Goal: Task Accomplishment & Management: Complete application form

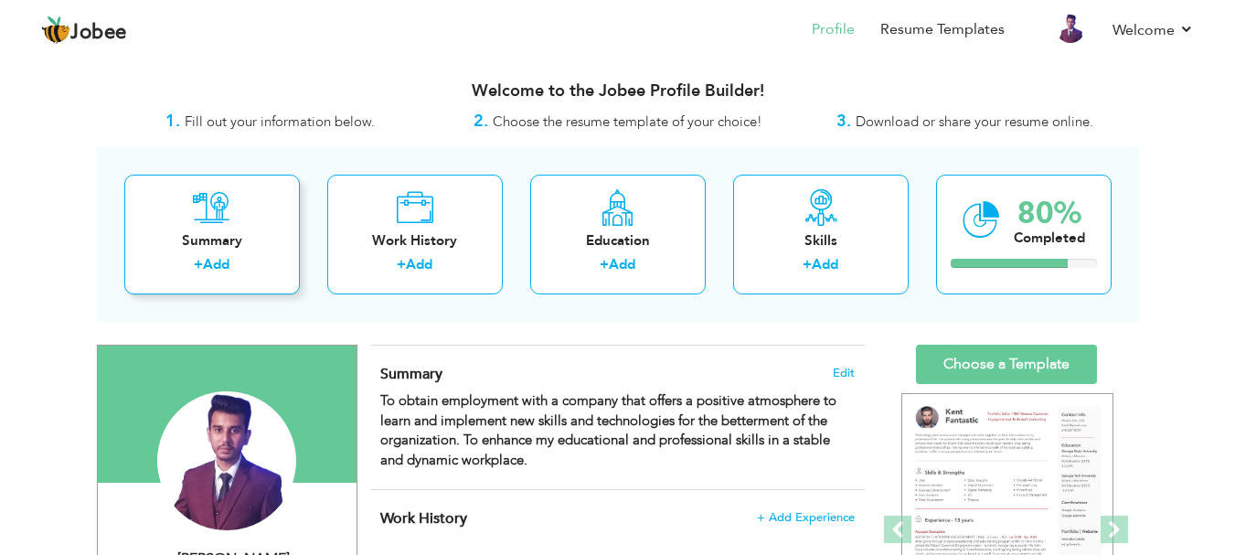
click at [231, 245] on div "Summary" at bounding box center [212, 240] width 146 height 19
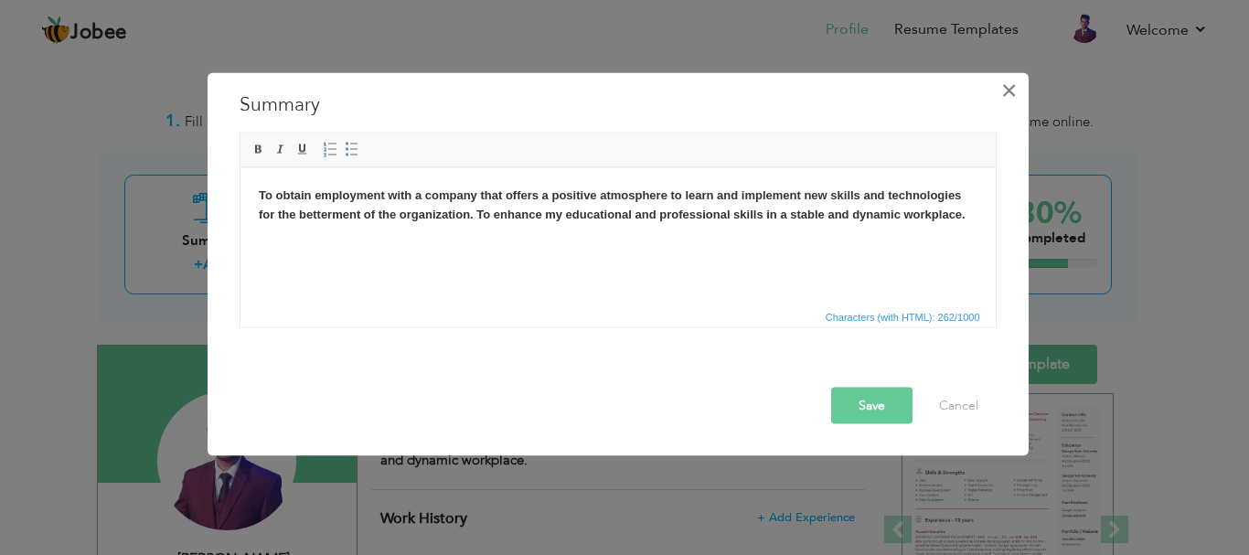
click at [1010, 93] on span "×" at bounding box center [1009, 89] width 16 height 33
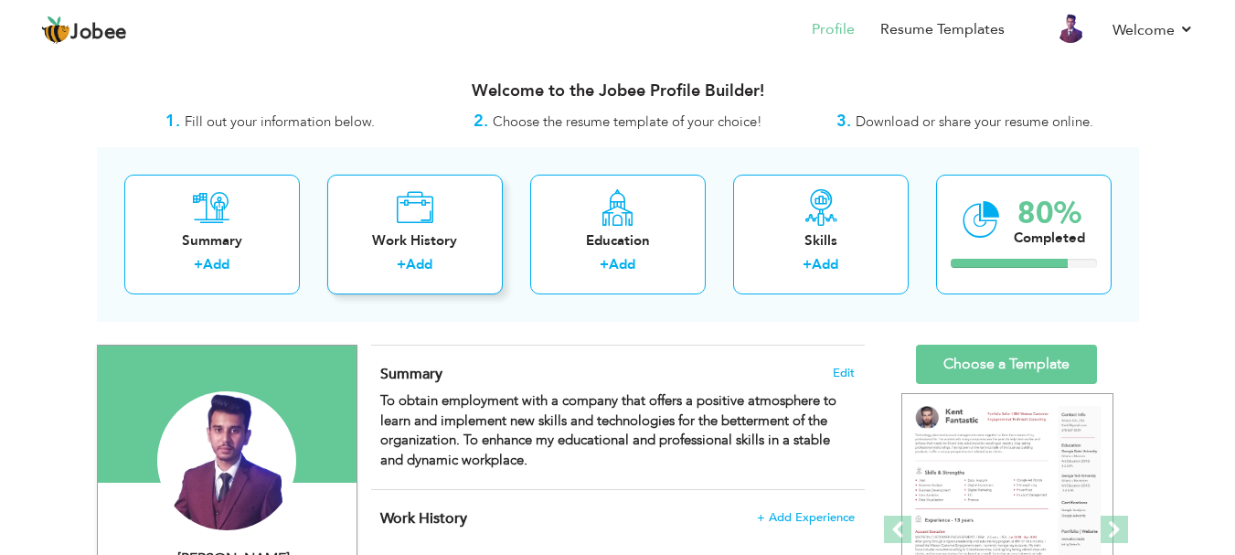
click at [384, 250] on div "Work History" at bounding box center [415, 240] width 146 height 19
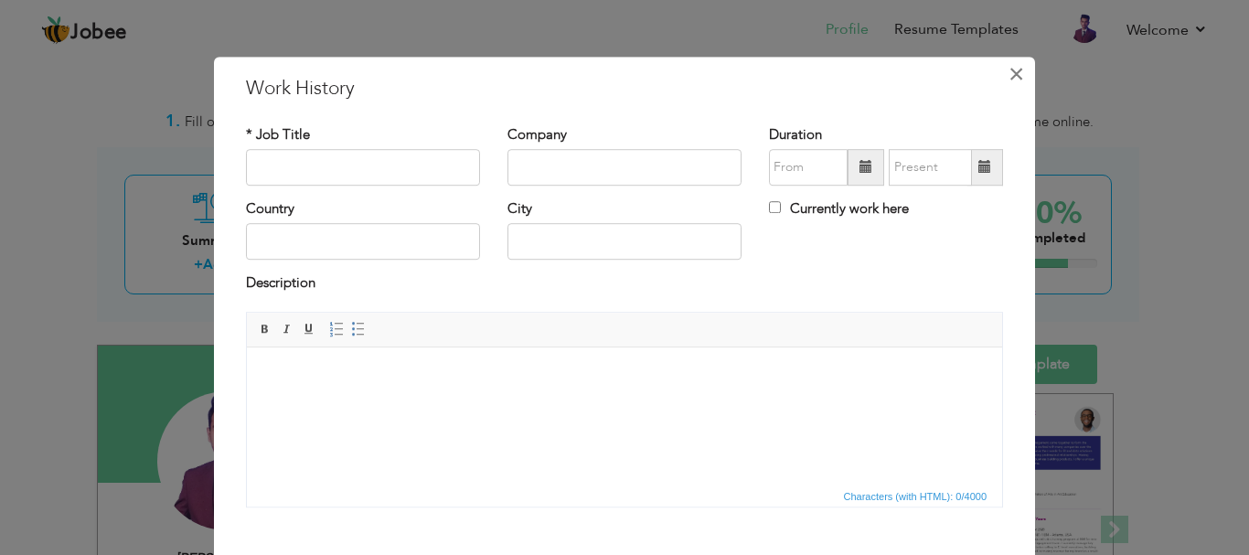
click at [1012, 75] on span "×" at bounding box center [1016, 74] width 16 height 33
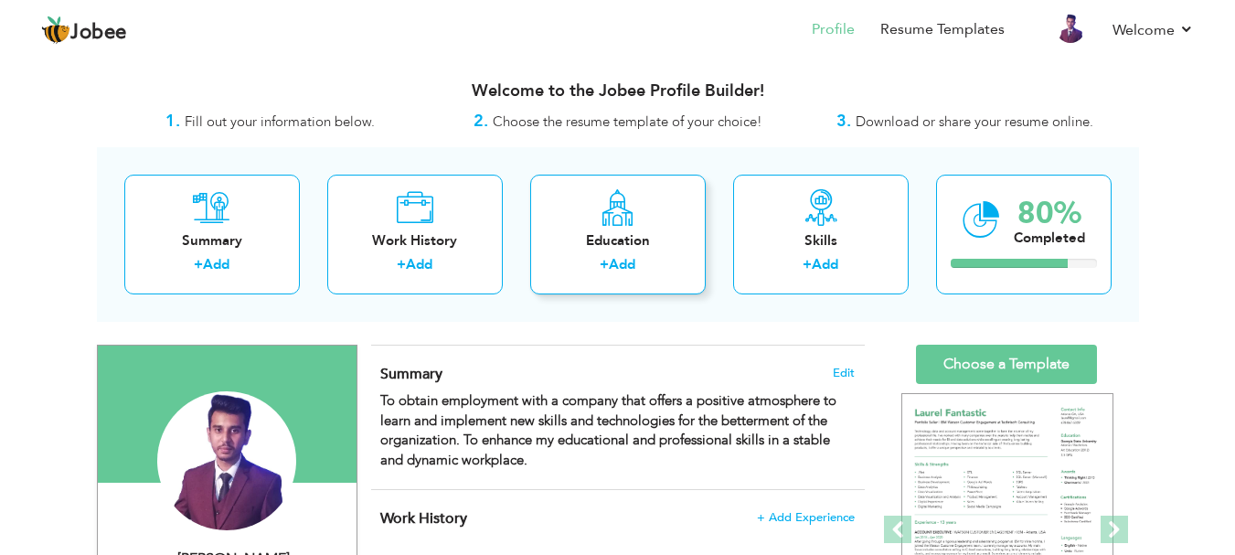
click at [657, 222] on div "Education + Add" at bounding box center [617, 235] width 175 height 120
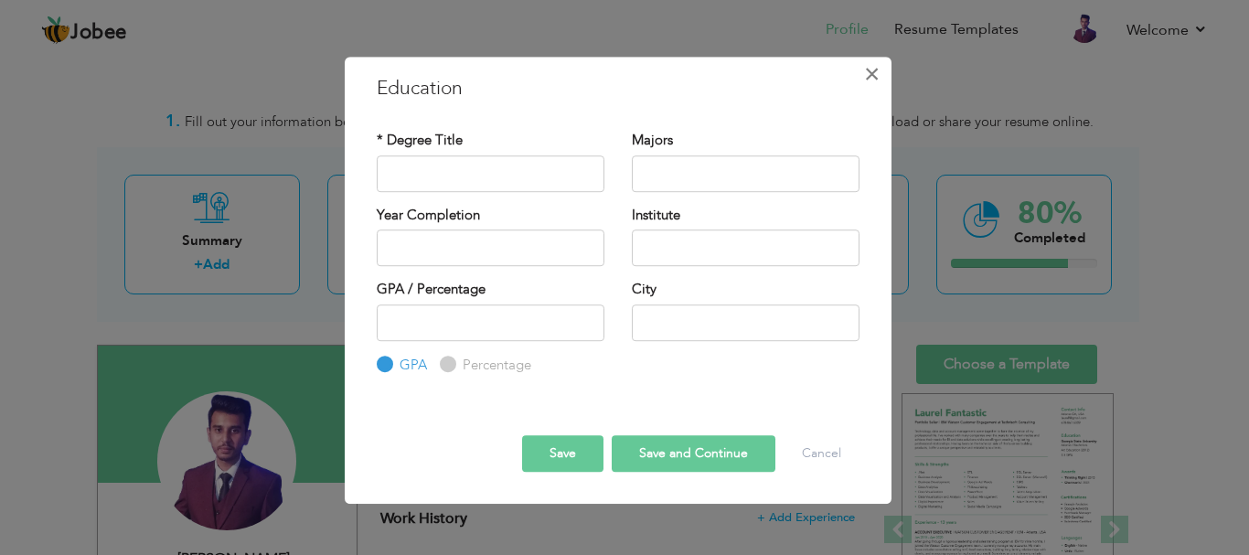
click at [875, 76] on span "×" at bounding box center [872, 74] width 16 height 33
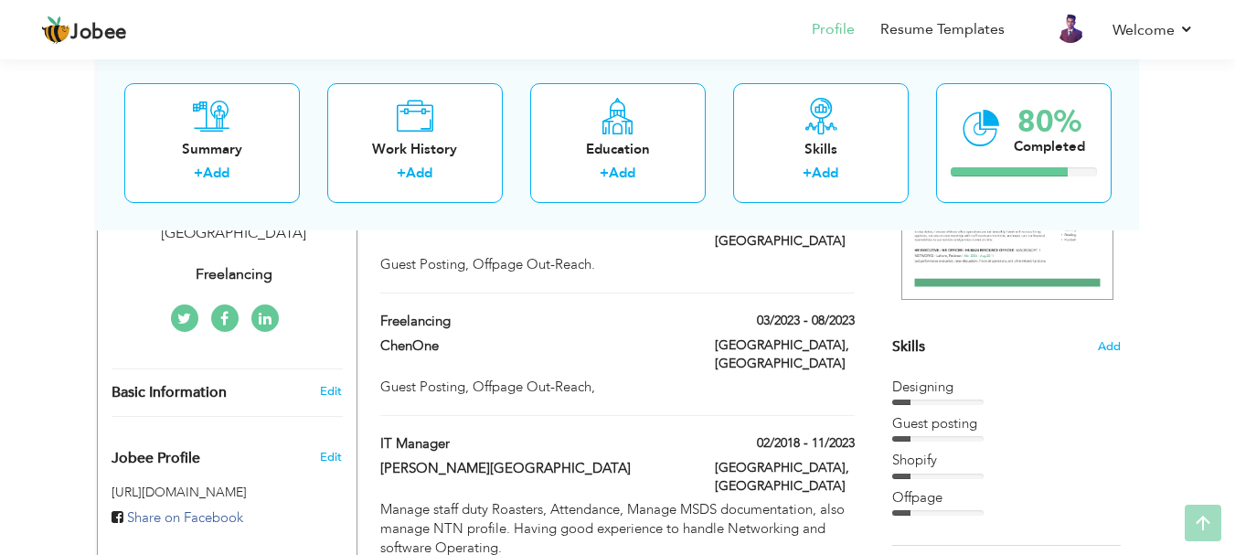
scroll to position [457, 0]
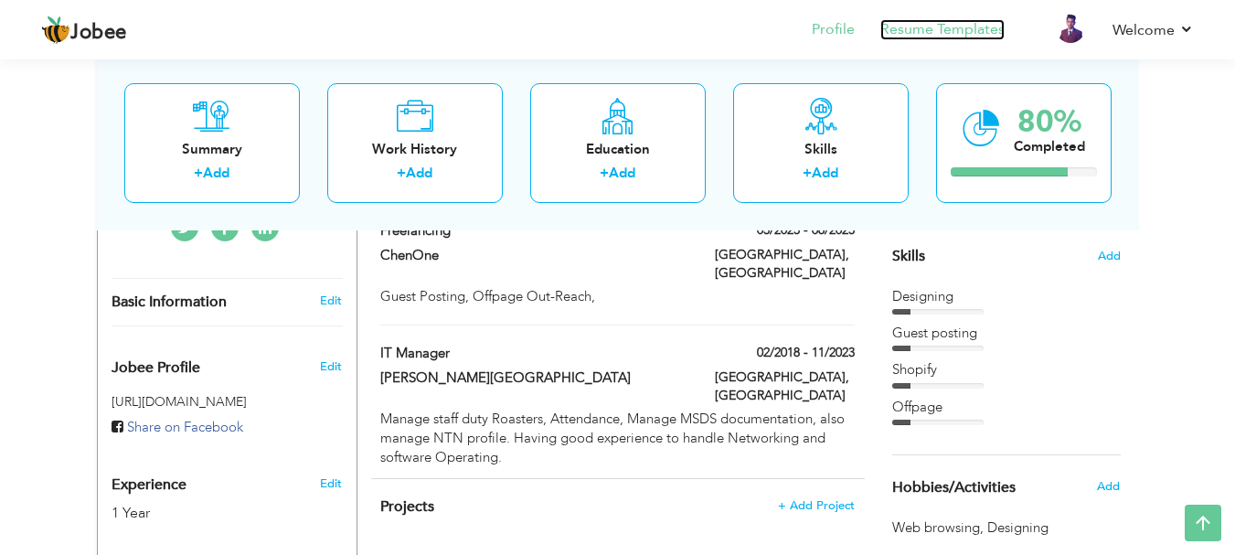
click at [954, 23] on link "Resume Templates" at bounding box center [942, 29] width 124 height 21
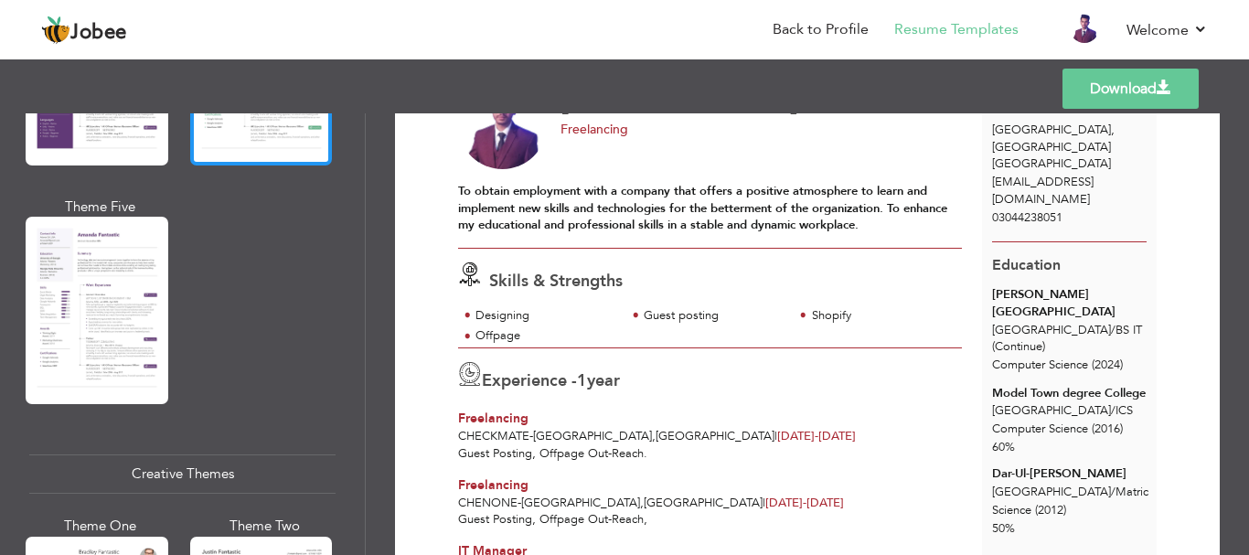
scroll to position [1919, 0]
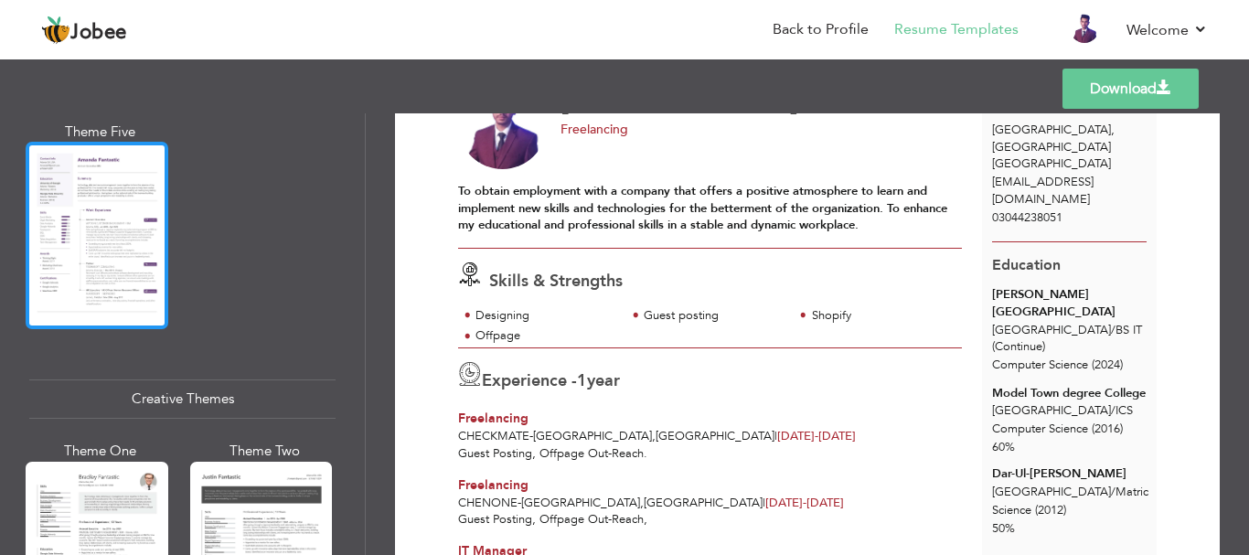
click at [116, 240] on div at bounding box center [97, 235] width 143 height 187
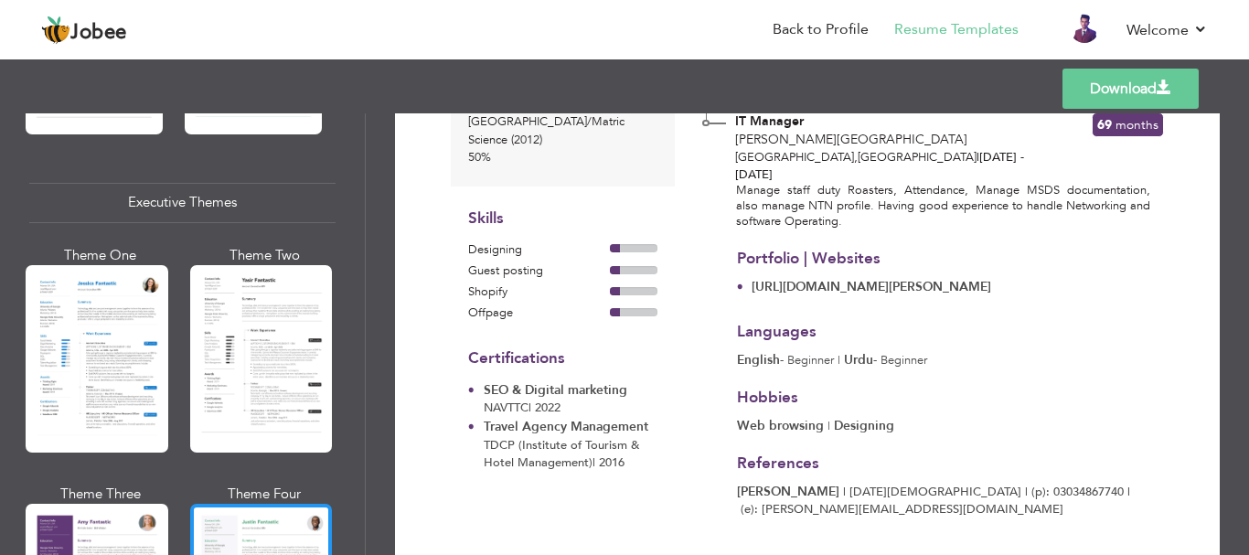
scroll to position [1280, 0]
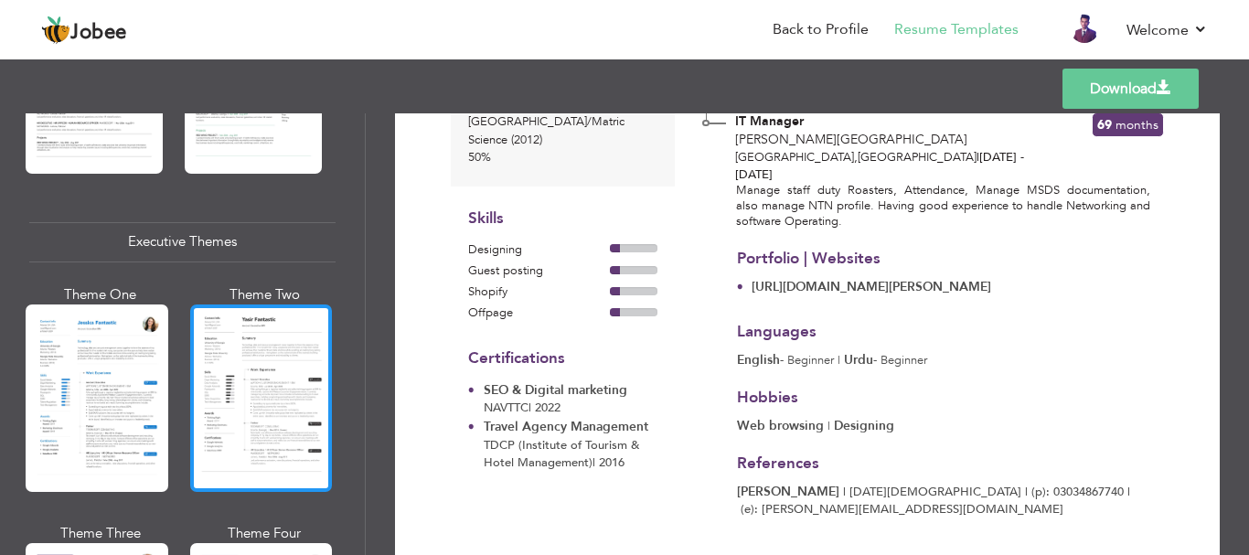
click at [285, 374] on div at bounding box center [261, 397] width 143 height 187
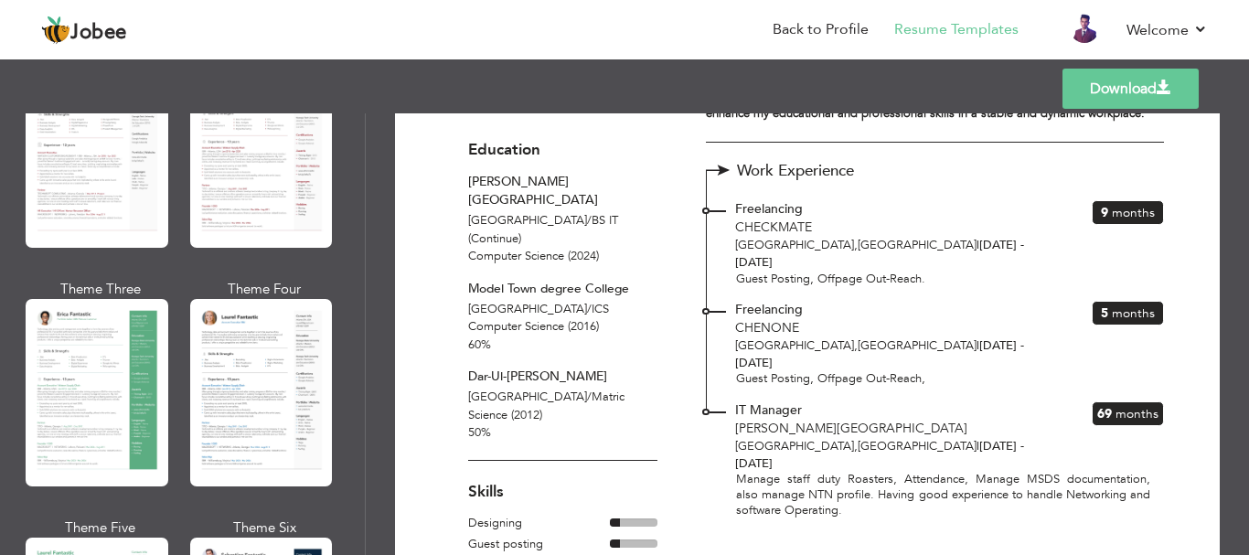
scroll to position [0, 0]
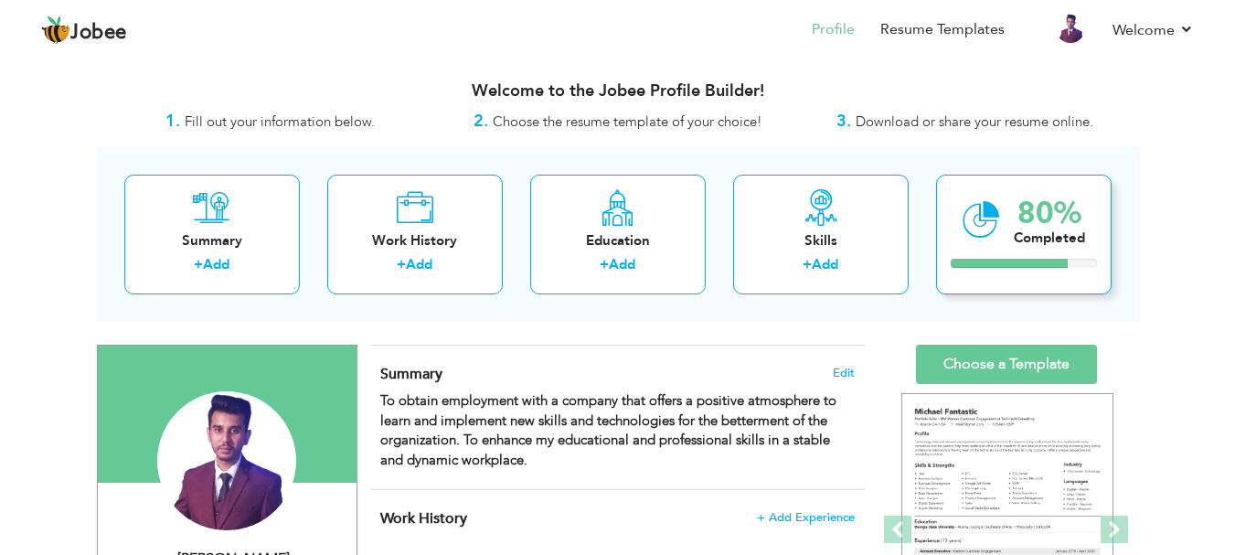
click at [993, 250] on icon at bounding box center [980, 219] width 37 height 61
click at [1058, 244] on div "Completed" at bounding box center [1049, 238] width 71 height 19
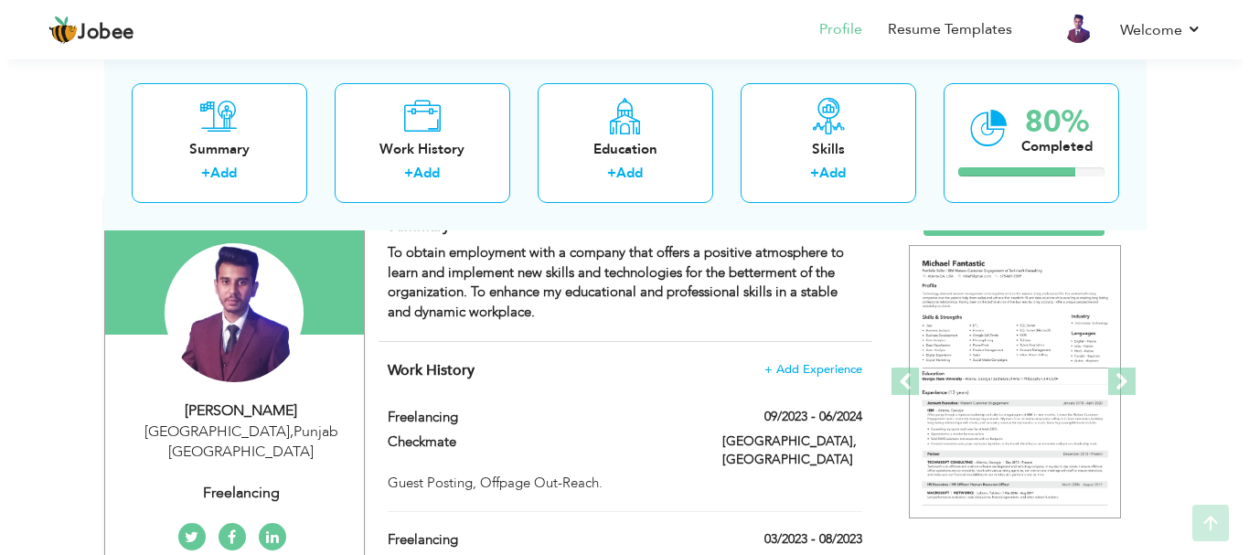
scroll to position [183, 0]
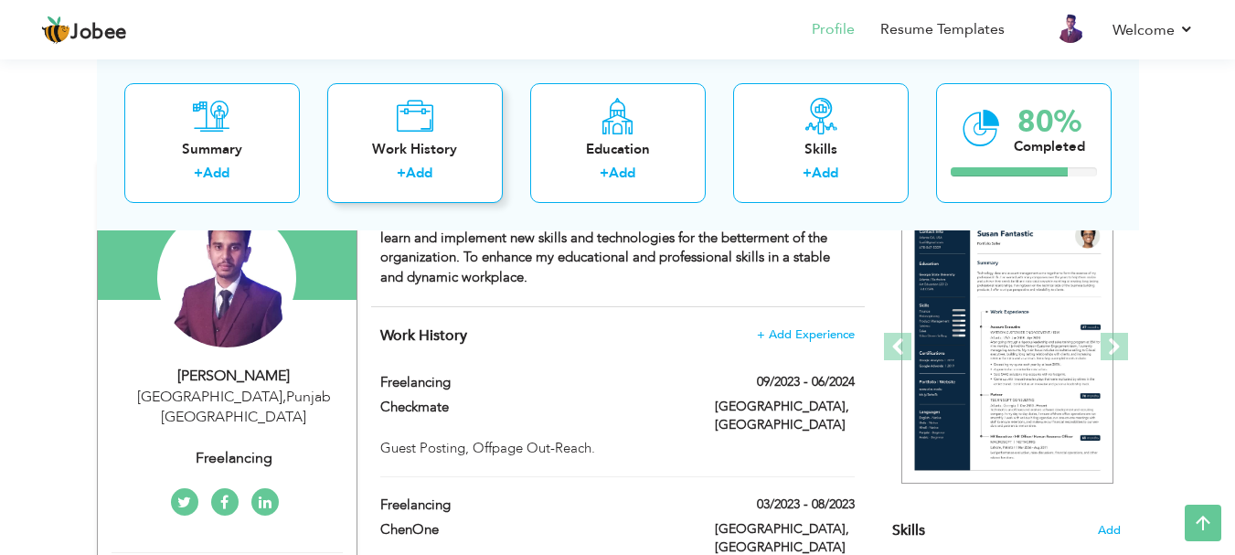
click at [446, 158] on div "Work History" at bounding box center [415, 148] width 146 height 19
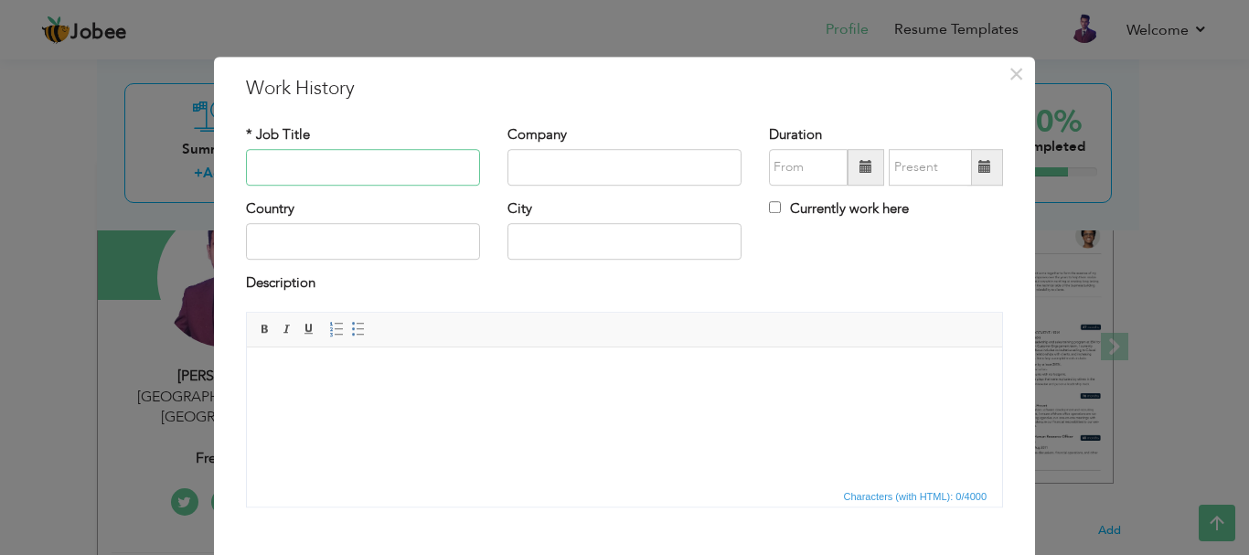
click at [355, 168] on input "text" at bounding box center [363, 167] width 234 height 37
type input "SEO Specialist"
click at [635, 165] on input "text" at bounding box center [624, 167] width 234 height 37
type input "Adex360"
